Goal: Find specific page/section: Find specific page/section

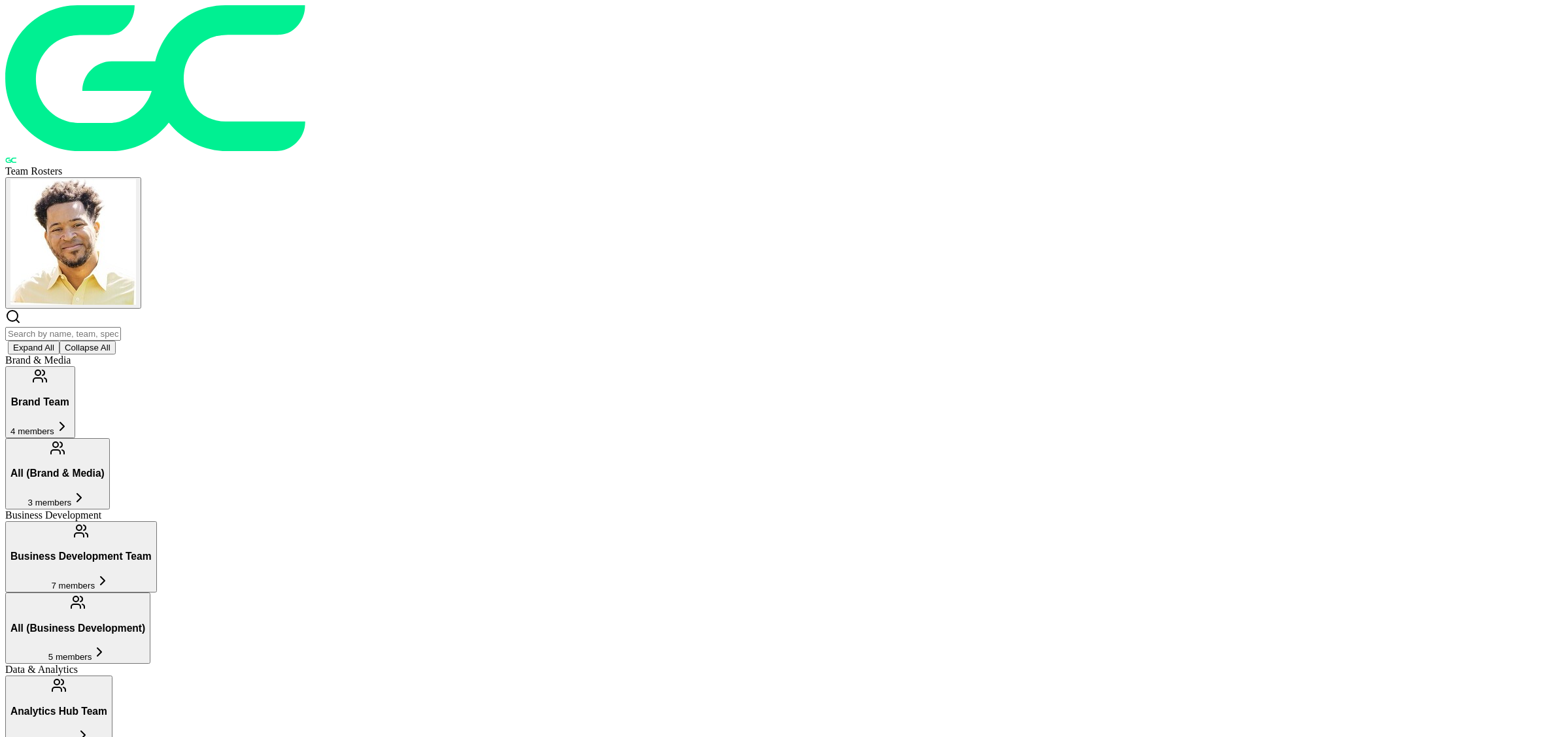
scroll to position [924, 0]
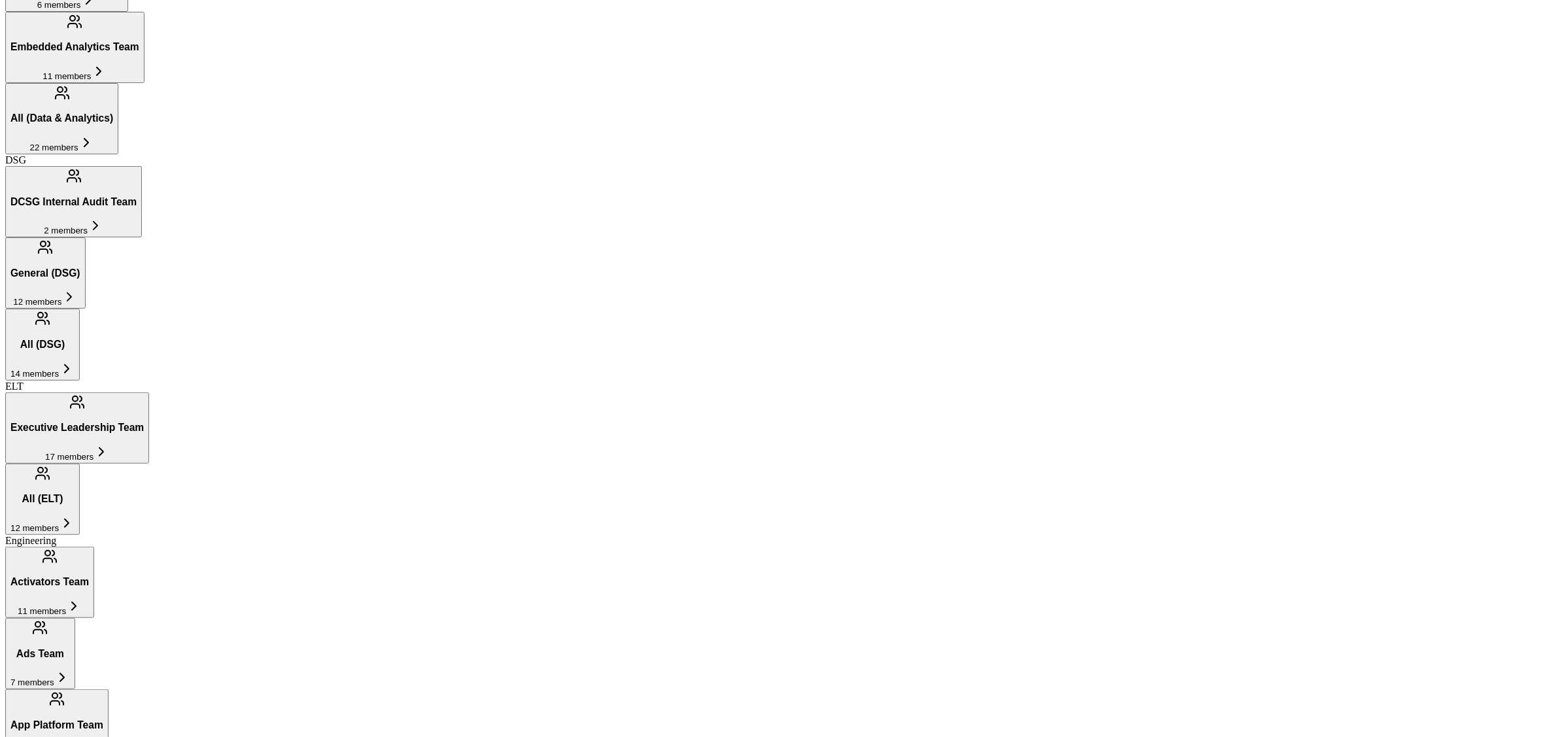
scroll to position [7682, 0]
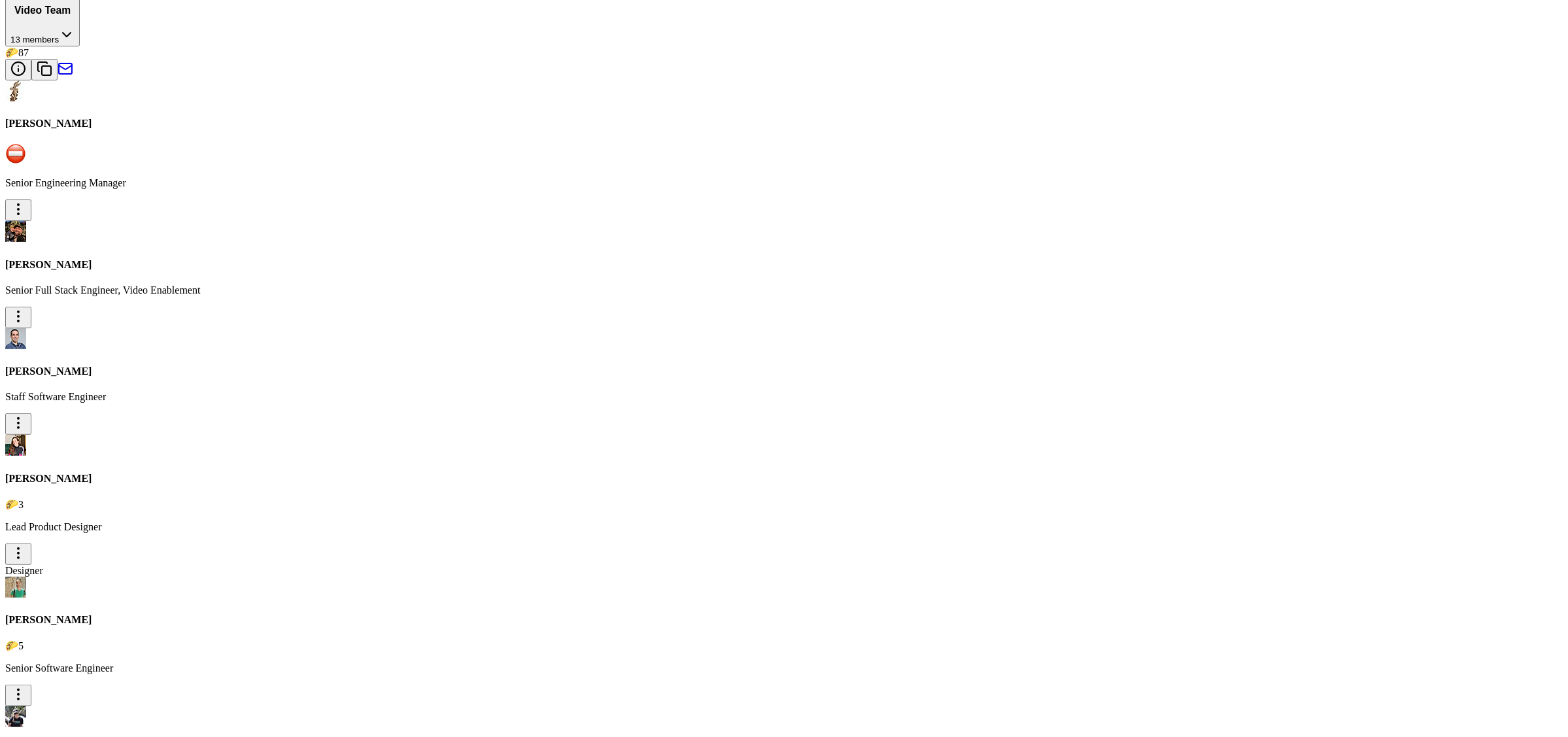
type input "c"
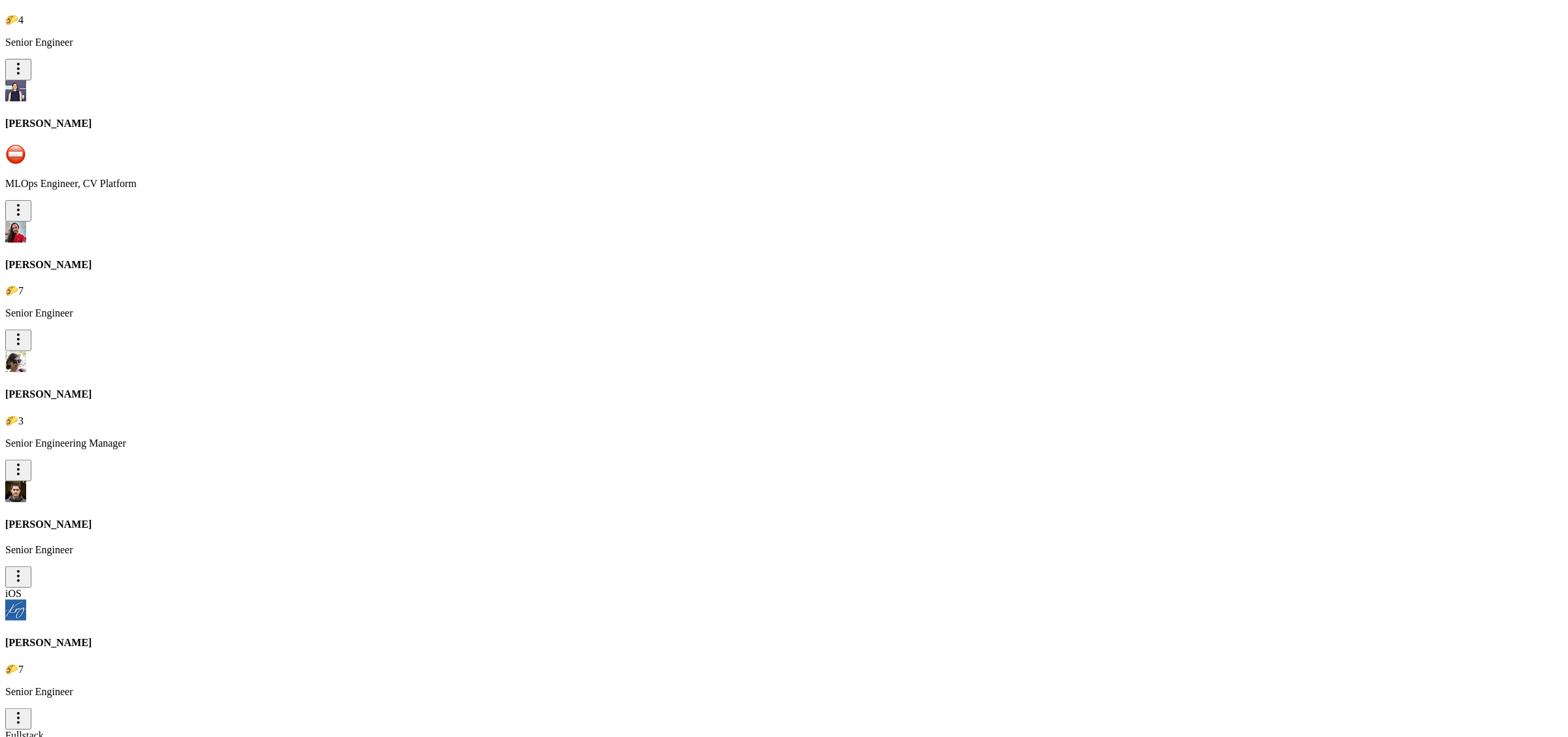
scroll to position [7755, 0]
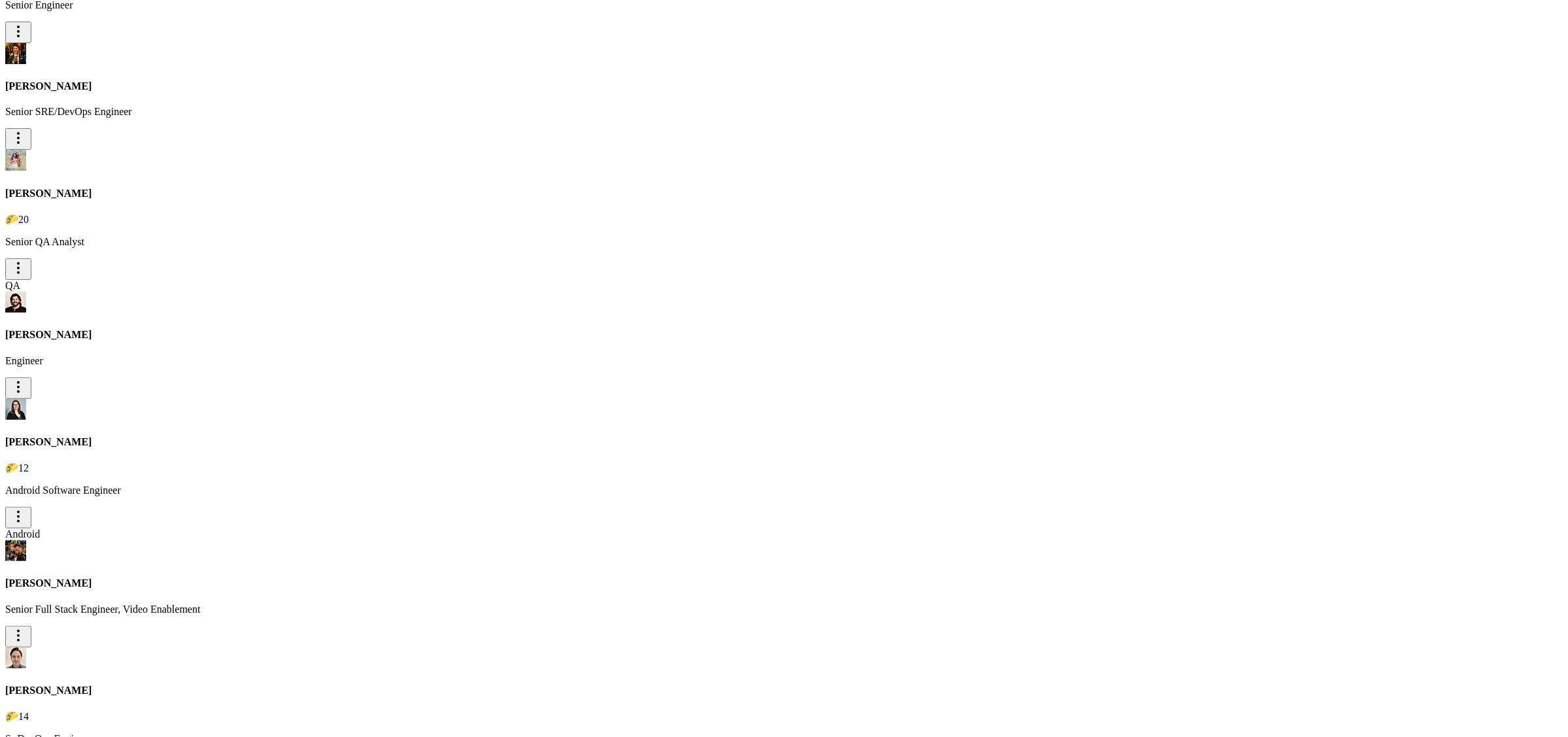
scroll to position [7681, 0]
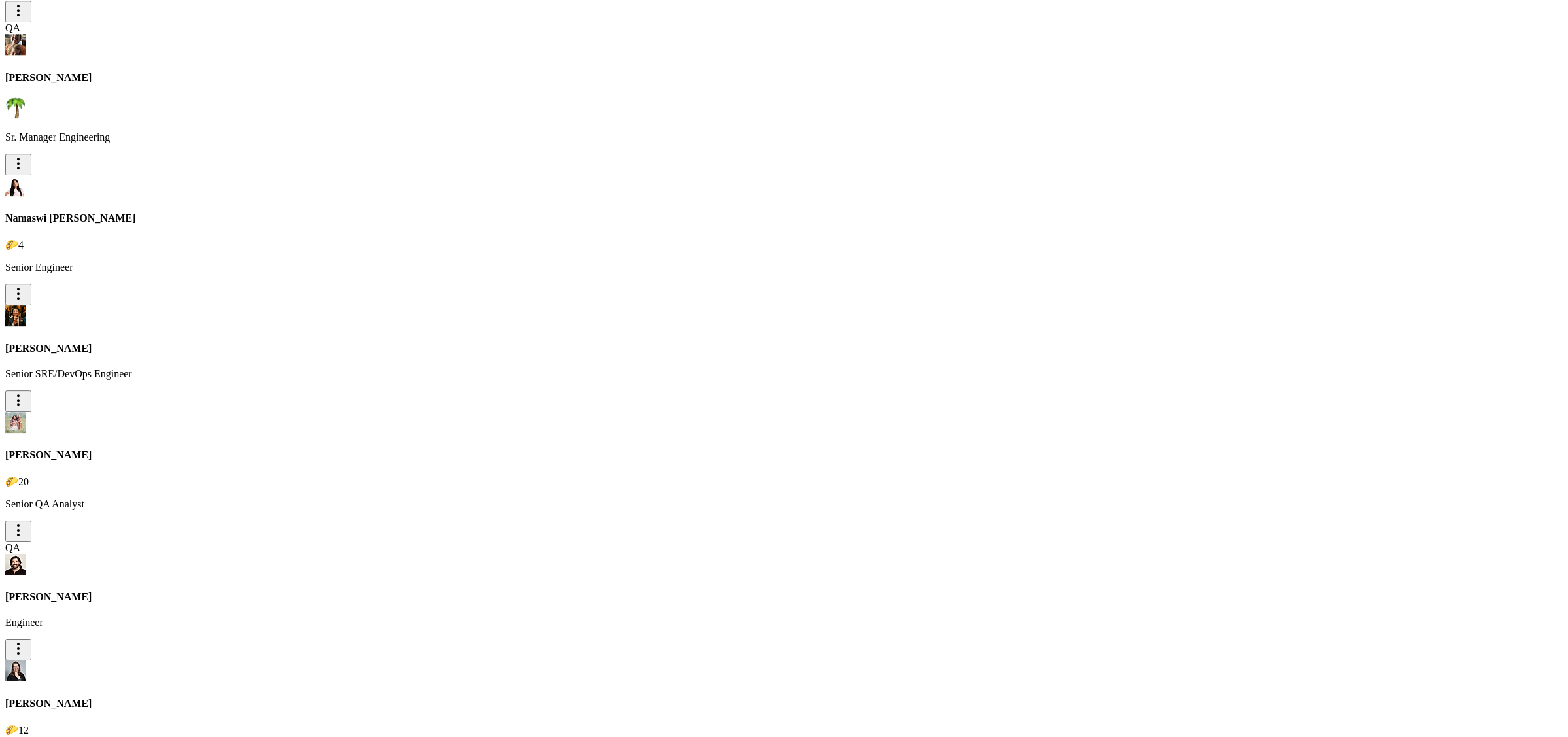
scroll to position [7755, 0]
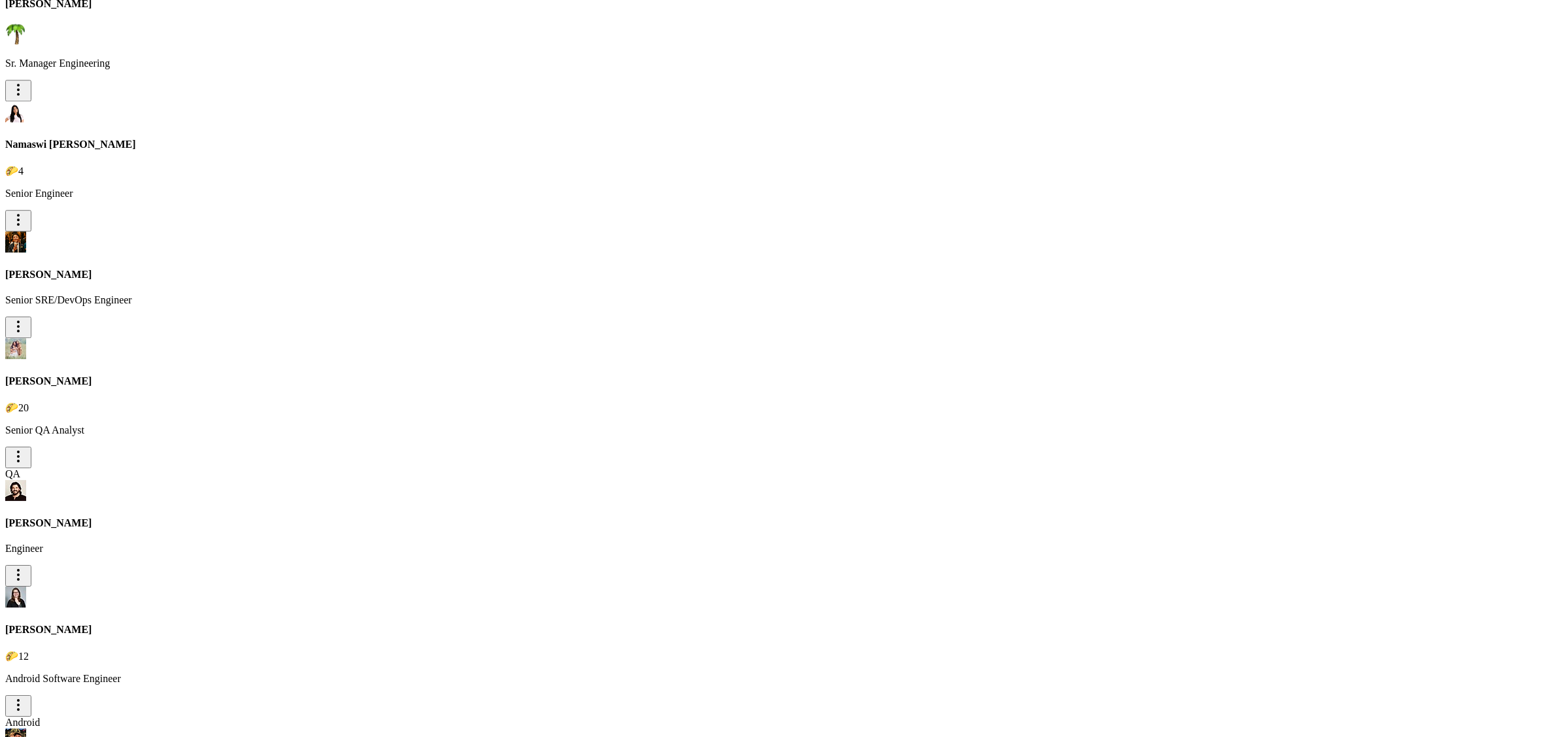
type input "[PERSON_NAME]"
